Goal: Task Accomplishment & Management: Manage account settings

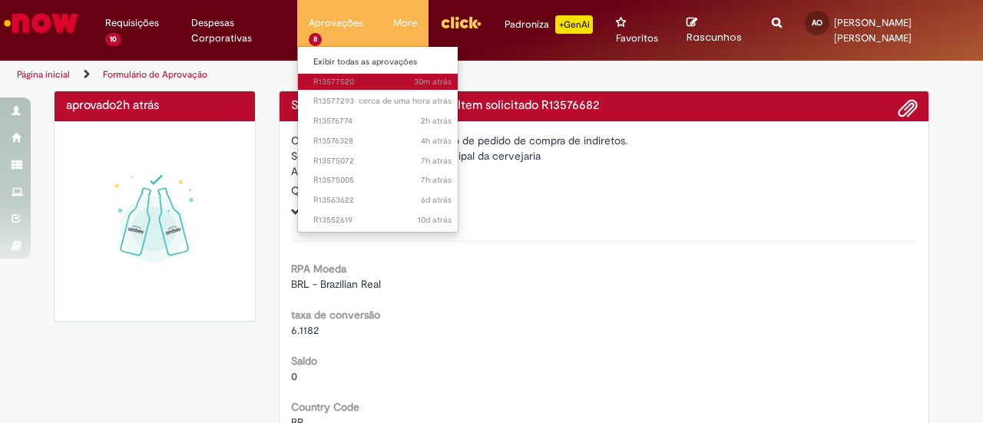
click at [366, 78] on span "30m atrás 30 minutos atrás R13577520" at bounding box center [382, 82] width 138 height 12
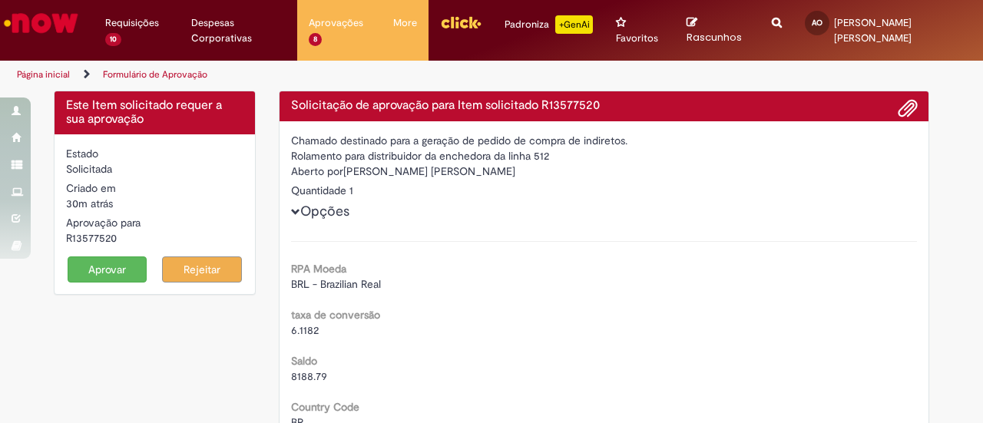
click at [93, 271] on button "Aprovar" at bounding box center [108, 270] width 80 height 26
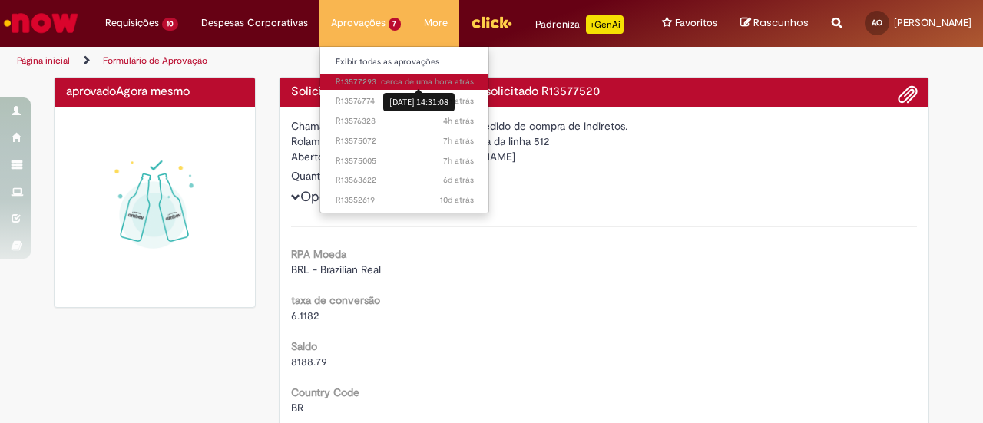
click at [387, 77] on span "cerca de uma hora atrás" at bounding box center [427, 82] width 93 height 12
